Goal: Find specific page/section: Find specific page/section

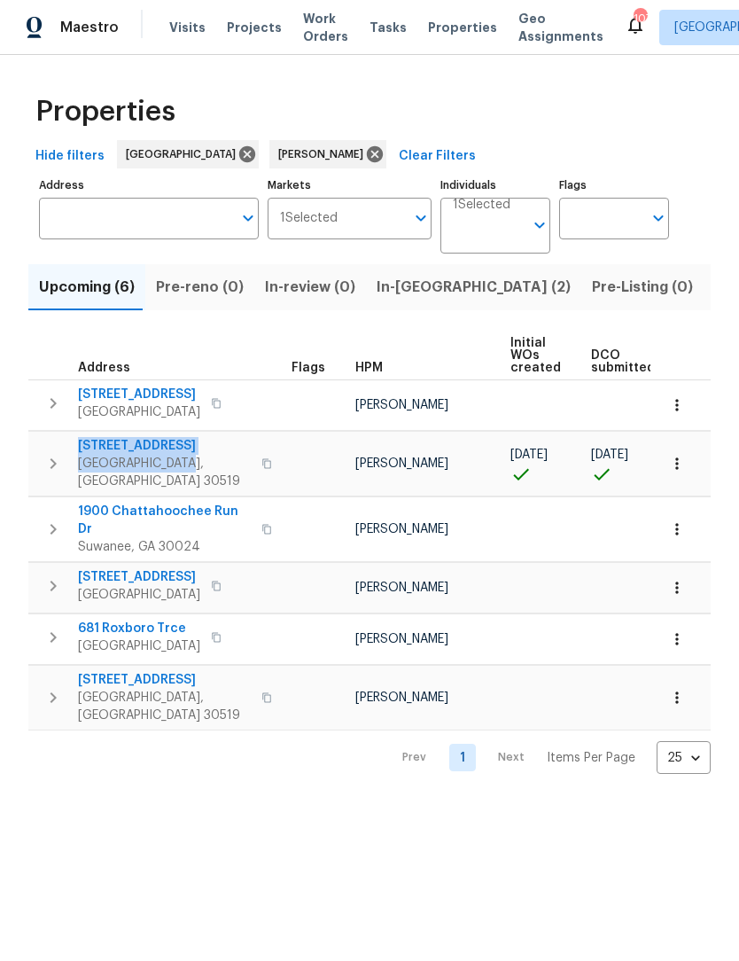
click at [270, 784] on html "Maestro Visits Projects Work Orders Tasks Properties Geo Assignments 107 Atlant…" at bounding box center [369, 401] width 739 height 803
click at [149, 449] on span "3308 Hinsdale Ln" at bounding box center [164, 447] width 173 height 18
